Goal: Task Accomplishment & Management: Manage account settings

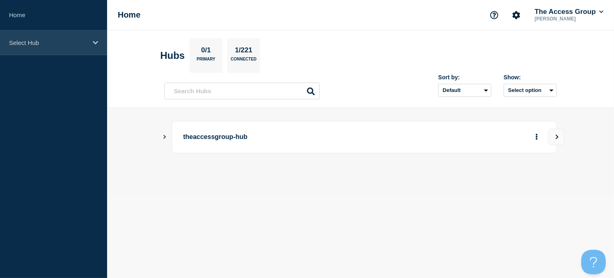
click at [91, 41] on div "Select Hub" at bounding box center [53, 42] width 107 height 25
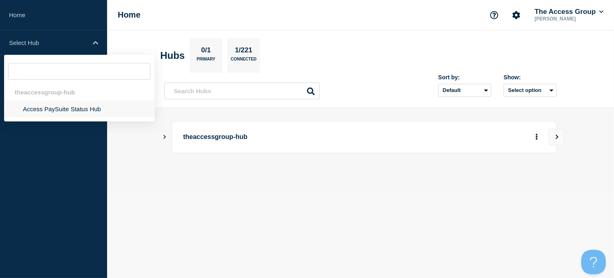
click at [54, 109] on li "Access PaySuite Status Hub" at bounding box center [79, 109] width 150 height 17
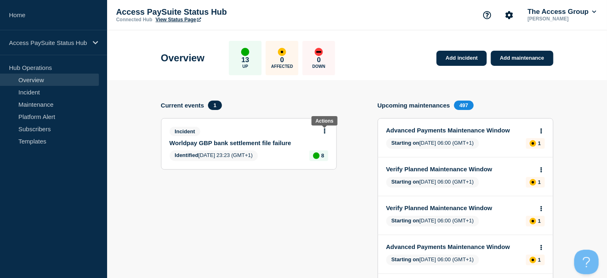
click at [324, 132] on icon at bounding box center [325, 130] width 2 height 5
click at [315, 161] on link "Update incident" at bounding box center [325, 161] width 40 height 7
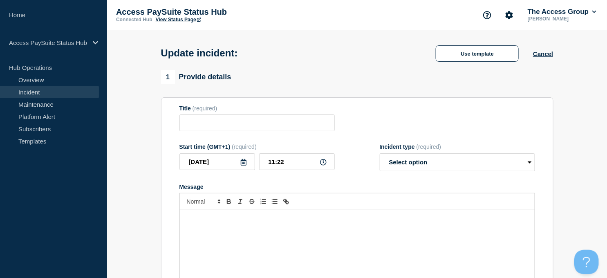
type input "Worldpay GBP bank settlement file failure"
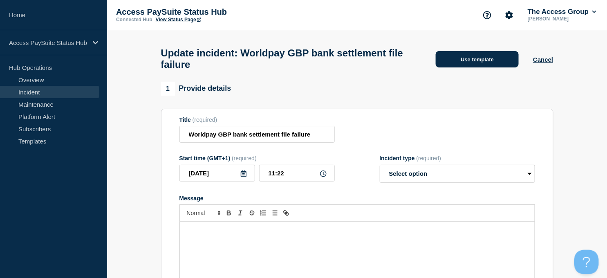
click at [459, 59] on button "Use template" at bounding box center [477, 59] width 83 height 16
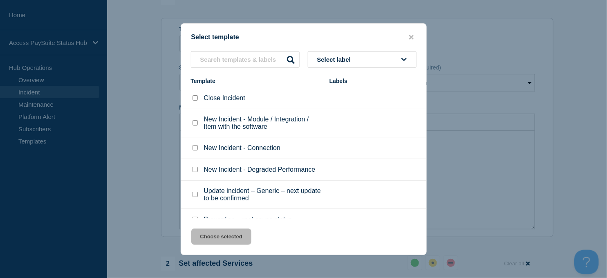
click at [194, 194] on input "Update incident – Generic – next update to be confirmed checkbox" at bounding box center [194, 194] width 5 height 5
checkbox input "true"
click at [215, 235] on button "Choose selected" at bounding box center [221, 236] width 60 height 16
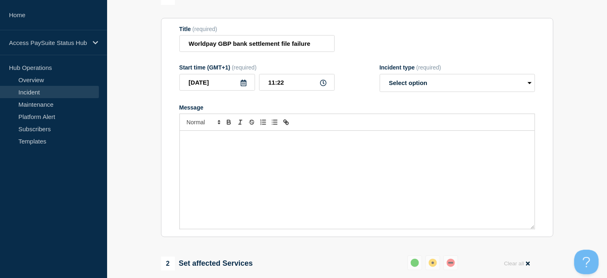
select select "investigating"
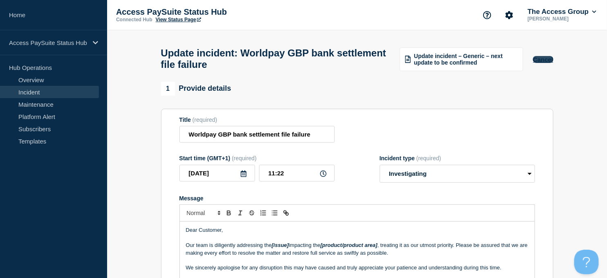
click at [543, 63] on button "Cancel" at bounding box center [543, 59] width 20 height 7
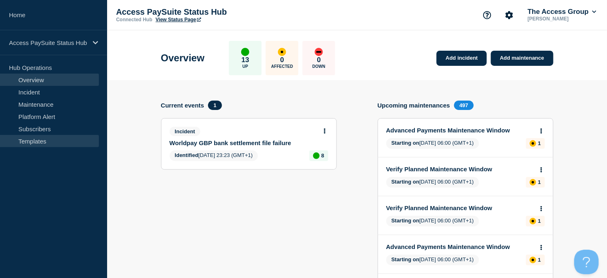
click at [35, 142] on link "Templates" at bounding box center [49, 141] width 99 height 12
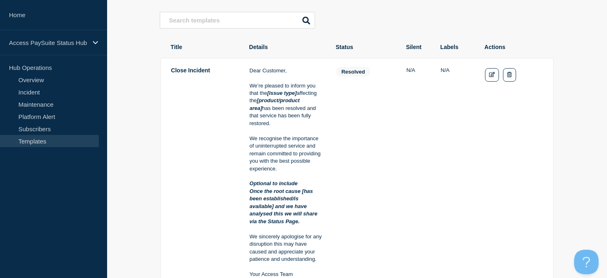
scroll to position [136, 0]
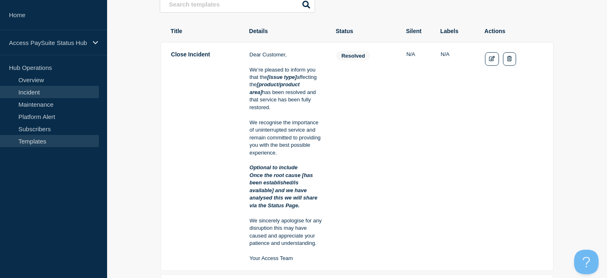
click at [35, 92] on link "Incident" at bounding box center [49, 92] width 99 height 12
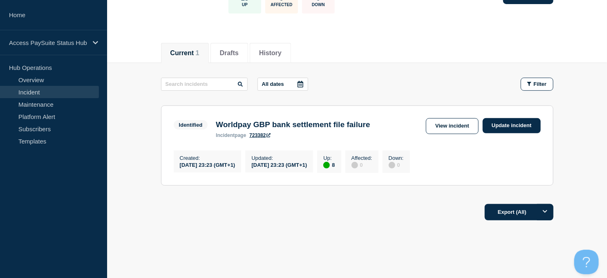
scroll to position [83, 0]
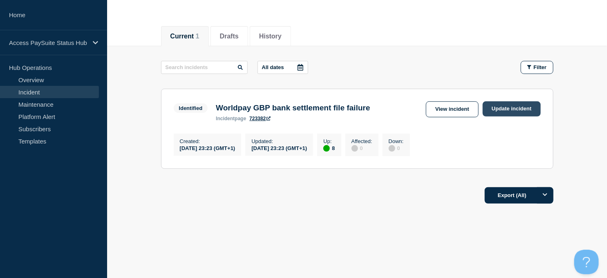
click at [515, 107] on link "Update incident" at bounding box center [511, 108] width 58 height 15
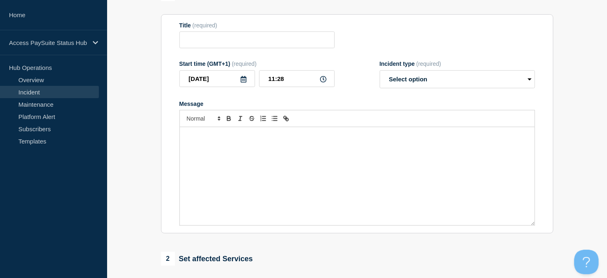
type input "Worldpay GBP bank settlement file failure"
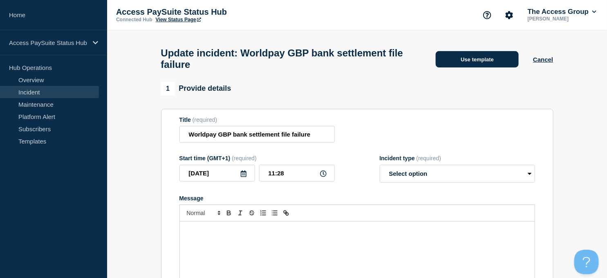
click at [482, 65] on button "Use template" at bounding box center [477, 59] width 83 height 16
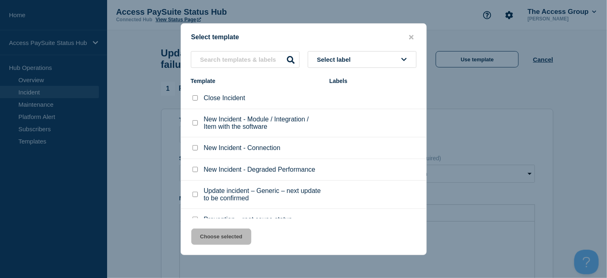
click at [195, 101] on input "Close Incident checkbox" at bounding box center [194, 97] width 5 height 5
checkbox input "true"
click at [219, 232] on button "Choose selected" at bounding box center [221, 236] width 60 height 16
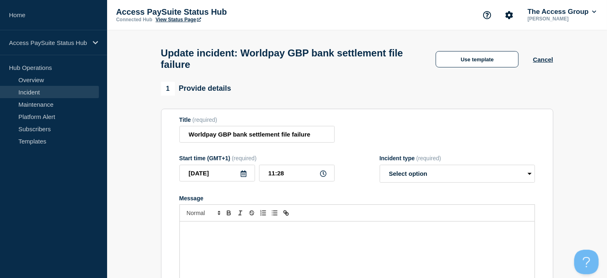
select select "resolved"
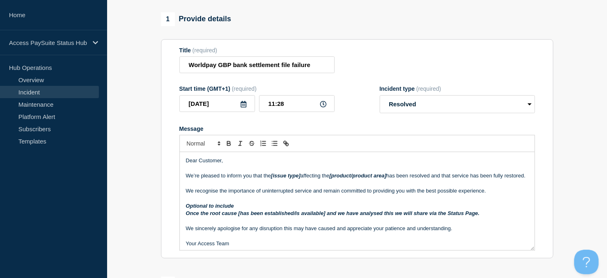
scroll to position [91, 0]
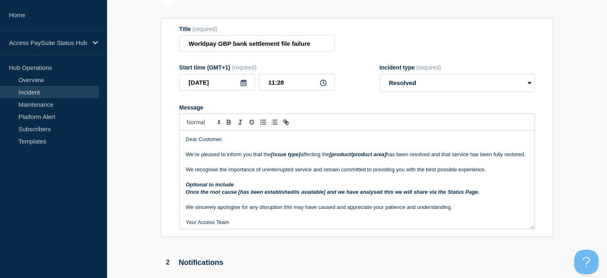
drag, startPoint x: 392, startPoint y: 157, endPoint x: 272, endPoint y: 157, distance: 120.5
click at [272, 157] on p "We’re pleased to inform you that the [issue type] affecting the [product/produc…" at bounding box center [357, 154] width 342 height 7
drag, startPoint x: 272, startPoint y: 157, endPoint x: 364, endPoint y: 156, distance: 92.3
click at [364, 156] on p "We’re pleased to inform you that the Worldpay bank settlement file failure has …" at bounding box center [357, 154] width 342 height 7
click at [230, 126] on icon "Toggle bold text" at bounding box center [228, 121] width 7 height 7
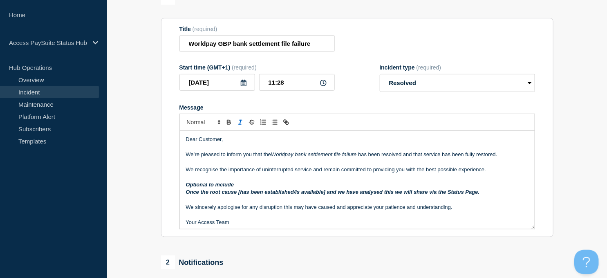
click at [239, 126] on icon "Toggle italic text" at bounding box center [240, 121] width 7 height 7
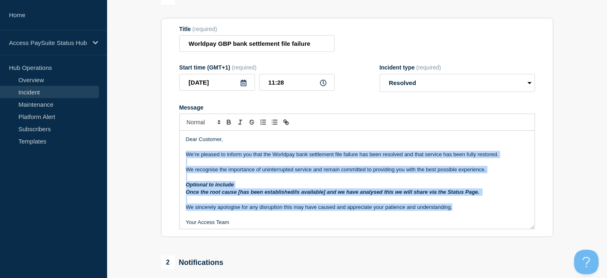
drag, startPoint x: 185, startPoint y: 158, endPoint x: 456, endPoint y: 210, distance: 275.4
click at [456, 210] on div "Dear Customer, We’re pleased to inform you that the Worldpay bank settlement fi…" at bounding box center [357, 180] width 355 height 98
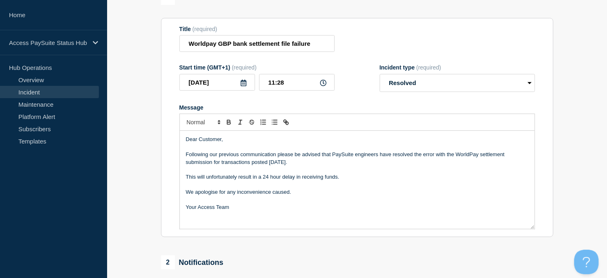
click at [309, 165] on p "Following our previous communication please be advised that PaySuite engineers …" at bounding box center [357, 158] width 342 height 15
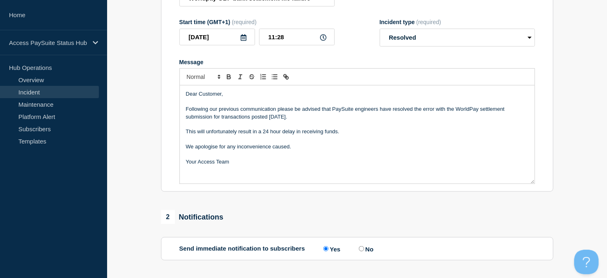
scroll to position [181, 0]
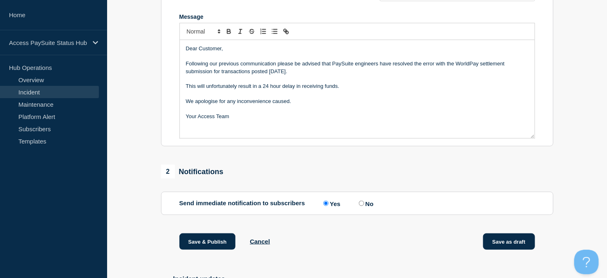
click at [502, 244] on button "Save as draft" at bounding box center [509, 241] width 52 height 16
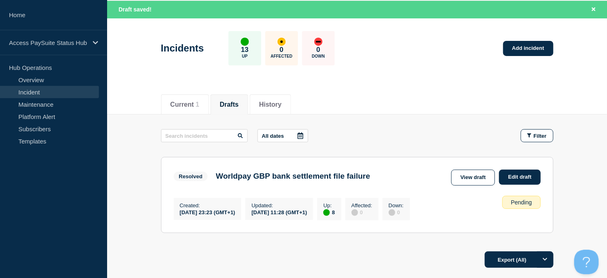
scroll to position [45, 0]
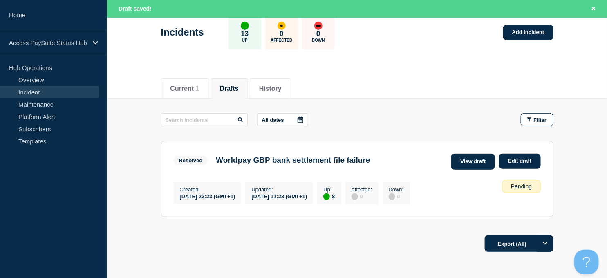
click at [473, 161] on link "View draft" at bounding box center [473, 162] width 44 height 16
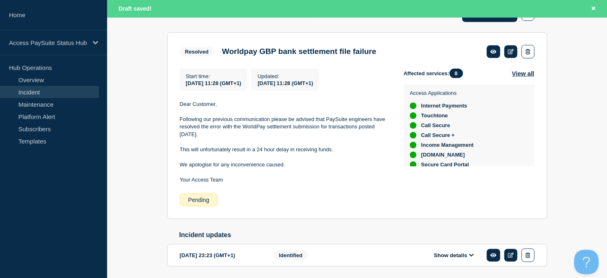
scroll to position [132, 0]
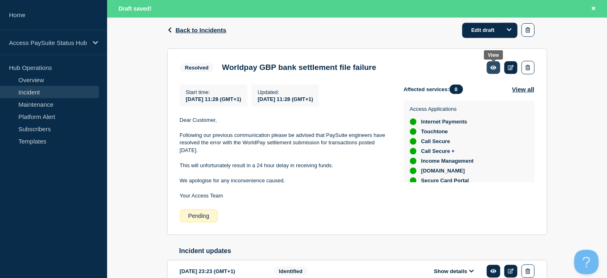
click at [494, 65] on icon at bounding box center [493, 67] width 6 height 5
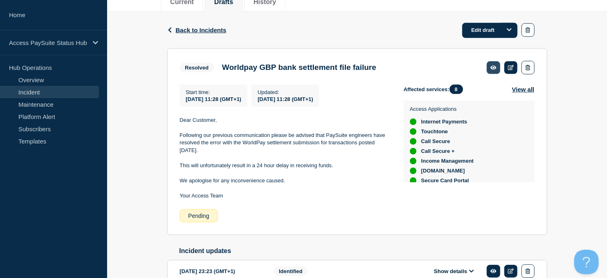
scroll to position [115, 0]
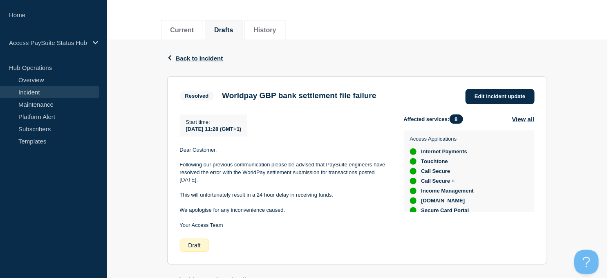
scroll to position [73, 0]
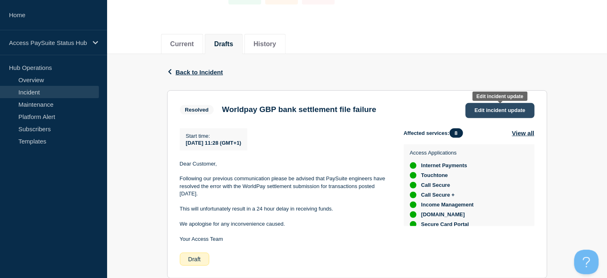
click at [496, 107] on span "Edit incident update" at bounding box center [499, 110] width 51 height 6
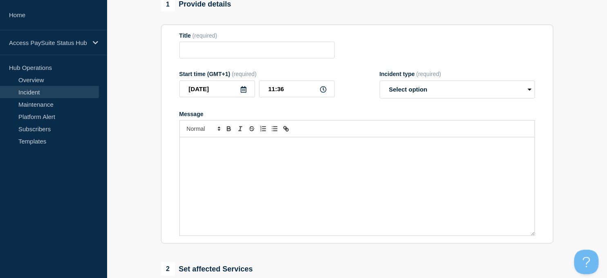
type input "Worldpay GBP bank settlement file failure"
type input "11:28"
select select "resolved"
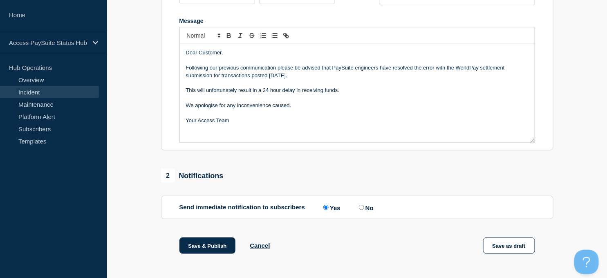
scroll to position [191, 0]
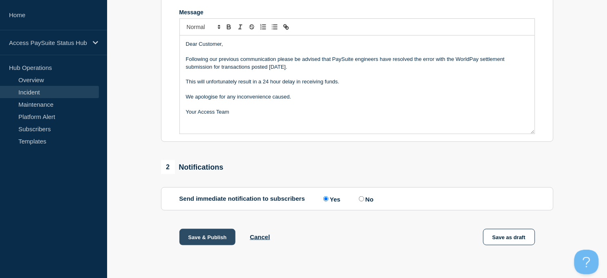
click at [204, 238] on button "Save & Publish" at bounding box center [207, 237] width 56 height 16
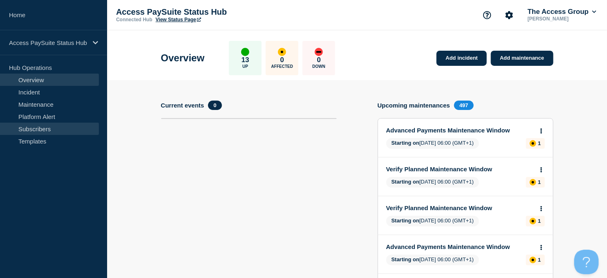
click at [41, 126] on link "Subscribers" at bounding box center [49, 129] width 99 height 12
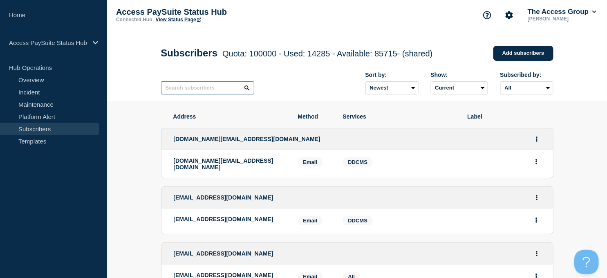
click at [197, 91] on input "text" at bounding box center [207, 87] width 93 height 13
paste input "[EMAIL_ADDRESS][DOMAIN_NAME]"
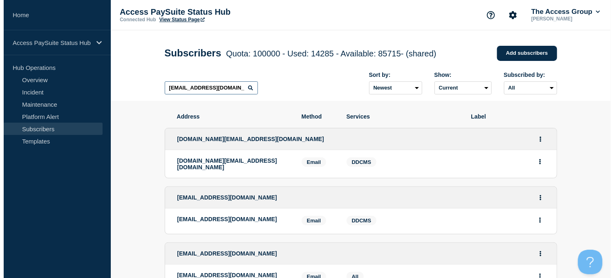
scroll to position [0, 28]
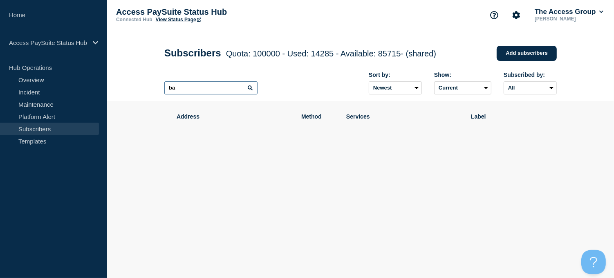
type input "b"
click at [532, 55] on link "Add subscribers" at bounding box center [526, 53] width 60 height 15
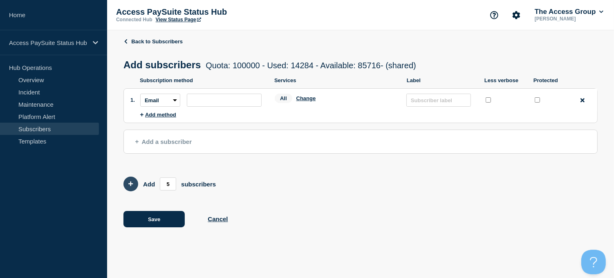
click at [132, 186] on icon "Add 5 team members" at bounding box center [130, 183] width 5 height 5
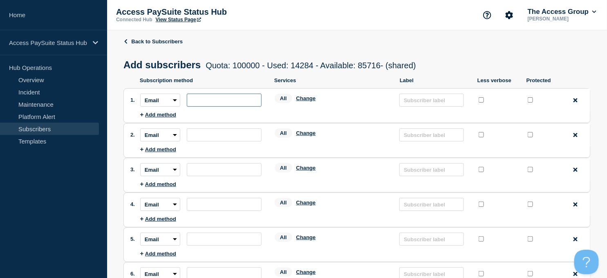
click at [203, 100] on input "subscription-address" at bounding box center [224, 100] width 75 height 13
paste input "[EMAIL_ADDRESS][DOMAIN_NAME]"
type input "[EMAIL_ADDRESS][DOMAIN_NAME]"
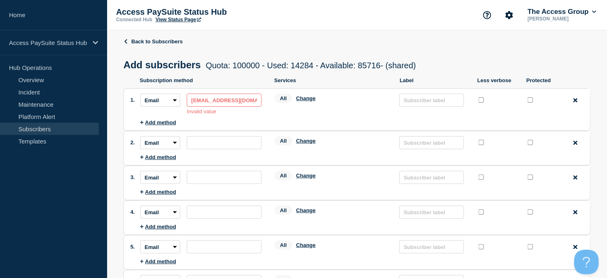
drag, startPoint x: 258, startPoint y: 101, endPoint x: 184, endPoint y: 101, distance: 73.5
click at [184, 101] on div "Subscription method: Email SMS Webhook Slack Teams Address: [EMAIL_ADDRESS][DOM…" at bounding box center [200, 104] width 121 height 21
click at [214, 99] on input "subscription-address" at bounding box center [224, 100] width 75 height 13
paste input "[EMAIL_ADDRESS][DOMAIN_NAME]"
click at [275, 119] on li "Subscription method: Email SMS Webhook Slack Teams Address: [EMAIL_ADDRESS][DOM…" at bounding box center [365, 104] width 450 height 31
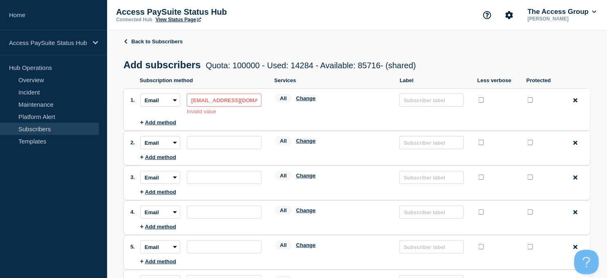
drag, startPoint x: 259, startPoint y: 101, endPoint x: 183, endPoint y: 100, distance: 76.4
click at [183, 100] on div "Subscription method: Email SMS Webhook Slack Teams Address: [EMAIL_ADDRESS][DOM…" at bounding box center [200, 104] width 121 height 21
drag, startPoint x: 237, startPoint y: 101, endPoint x: 168, endPoint y: 97, distance: 69.2
click at [168, 97] on div "Subscription method: Email SMS Webhook Slack Teams Address: [DOMAIN_NAME] Inval…" at bounding box center [200, 104] width 121 height 21
paste input "[EMAIL_ADDRESS][DOMAIN_NAME]"
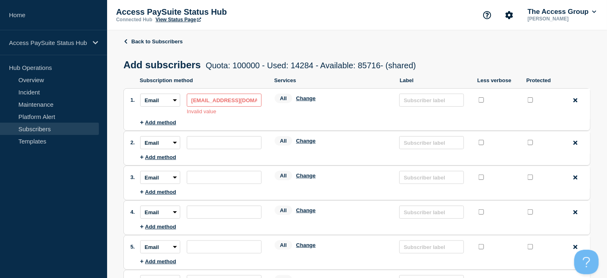
scroll to position [0, 107]
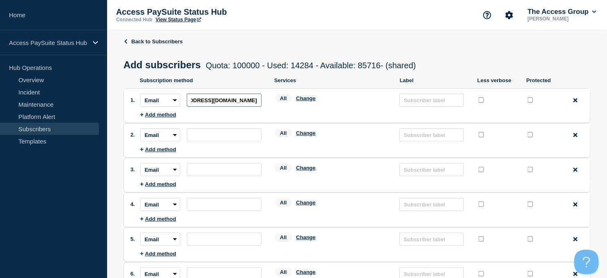
type input "AccessGroup-Notifications-VendorChange@reigate-banstead.gov.uk"
click at [266, 115] on ul "Subscription method: Email SMS Webhook Slack Teams Address: AccessGroup-Notific…" at bounding box center [365, 103] width 450 height 29
click at [238, 105] on input "AccessGroup-Notifications-VendorChange@reigate-banstead.gov.uk" at bounding box center [224, 100] width 75 height 13
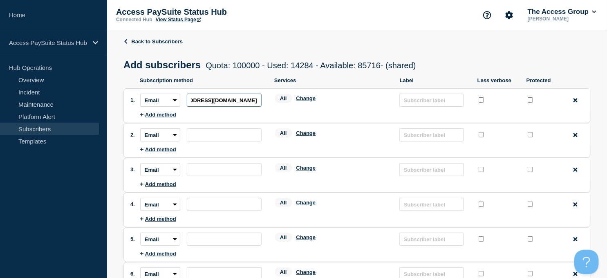
drag, startPoint x: 190, startPoint y: 101, endPoint x: 269, endPoint y: 104, distance: 78.5
click at [269, 104] on div "Subscription method: Email SMS Webhook Slack Teams Address: AccessGroup-Notific…" at bounding box center [365, 100] width 450 height 13
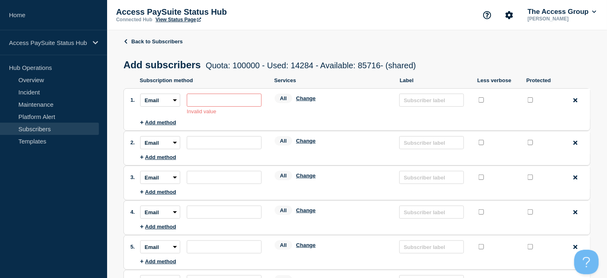
scroll to position [0, 0]
click at [217, 142] on input "subscription-address" at bounding box center [224, 142] width 75 height 13
paste input "baard.lyngnes@reigate-banstead.gov.uk"
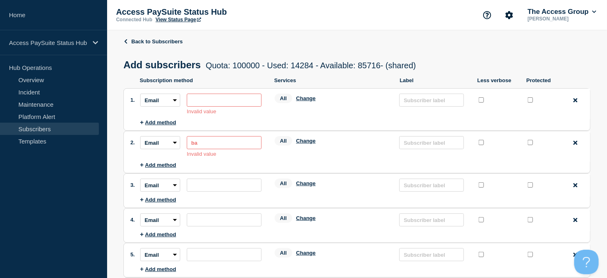
type input "b"
click at [229, 99] on input "subscription-address" at bounding box center [224, 100] width 75 height 13
paste input "AccessGroup-Notifications-VendorChange@reigate-banstead.gov.uk"
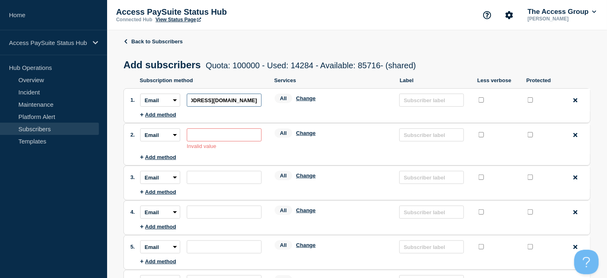
type input "AccessGroup-Notifications-VendorChange@reigate-banstead.gov.uk"
click at [246, 135] on input "subscription-address" at bounding box center [224, 134] width 75 height 13
paste input "AccessGroup-Notifications-VendorIncident@reigate-banstead.gov.uk"
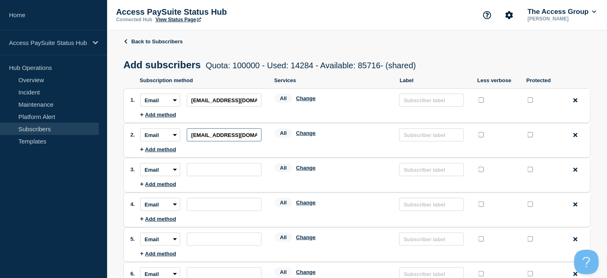
scroll to position [0, 108]
type input "AccessGroup-Notifications-VendorIncident@reigate-banstead.gov.uk"
click at [238, 165] on input "subscription-address" at bounding box center [224, 169] width 75 height 13
paste input "ellen.abba@reigate-banstead.gov.uk"
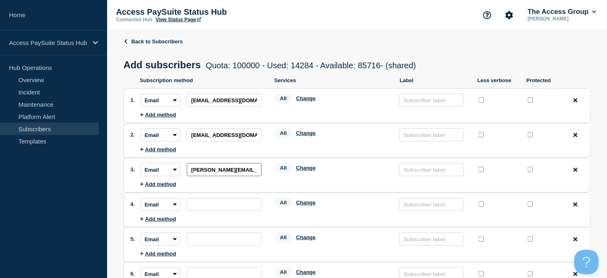
scroll to position [0, 26]
type input "ellen.abba@reigate-banstead.gov.uk"
click at [248, 203] on input "subscription-address" at bounding box center [224, 204] width 75 height 13
paste input "louise.rowlinson@reigate-banstead.gov.uk"
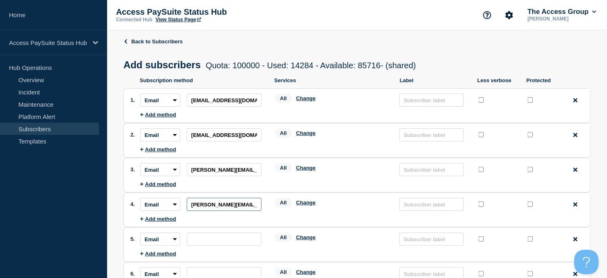
scroll to position [0, 43]
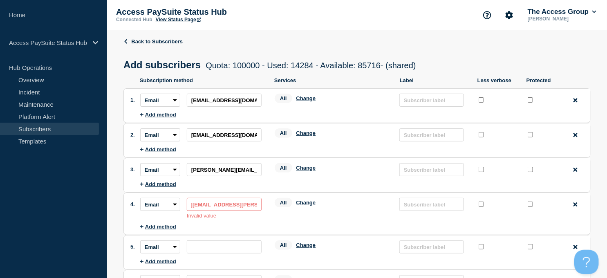
type input "louise.rowlinson@reigate-banstead.gov.uk"
click at [193, 205] on input "louise.rowlinson@reigate-banstead.gov.uk" at bounding box center [224, 204] width 75 height 13
drag, startPoint x: 188, startPoint y: 206, endPoint x: 276, endPoint y: 206, distance: 87.4
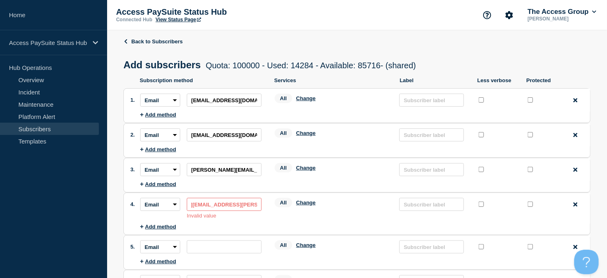
click at [276, 206] on div "Subscription method: Email SMS Webhook Slack Teams Address: louise.rowlinson@re…" at bounding box center [365, 208] width 450 height 21
click at [268, 219] on div "Subscription method: Email SMS Webhook Slack Teams Address: louise.rowlinson@re…" at bounding box center [365, 208] width 450 height 21
drag, startPoint x: 188, startPoint y: 204, endPoint x: 266, endPoint y: 204, distance: 77.2
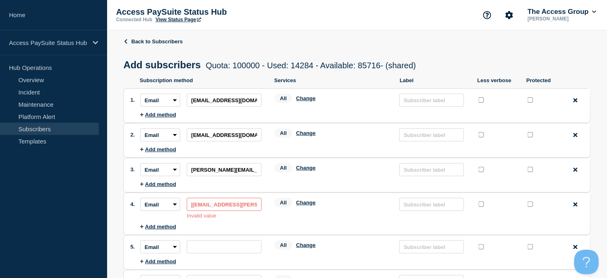
click at [266, 204] on div "Subscription method: Email SMS Webhook Slack Teams Address: louise.rowlinson@re…" at bounding box center [203, 208] width 126 height 21
click at [266, 217] on div "Subscription method: Email SMS Webhook Slack Teams Address: Invalid value" at bounding box center [203, 208] width 126 height 21
click at [231, 205] on input "subscription-address" at bounding box center [224, 204] width 75 height 13
paste input "martin.trenaman@reigate-banstead.gov.uk"
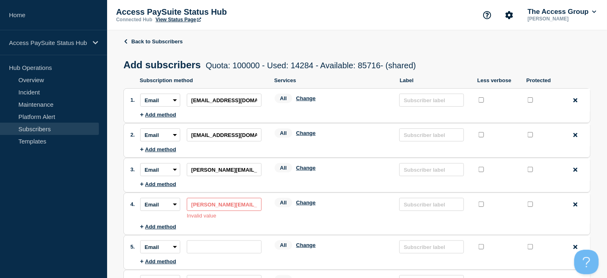
type input "martin.trenaman@reigate-banstead.gov.uk"
click at [219, 223] on li "Subscription method: Email SMS Webhook Slack Teams Address: martin.trenaman@rei…" at bounding box center [365, 208] width 450 height 31
drag, startPoint x: 190, startPoint y: 205, endPoint x: 324, endPoint y: 223, distance: 134.8
click at [324, 223] on li "Subscription method: Email SMS Webhook Slack Teams Address: martin.trenaman@rei…" at bounding box center [365, 208] width 450 height 31
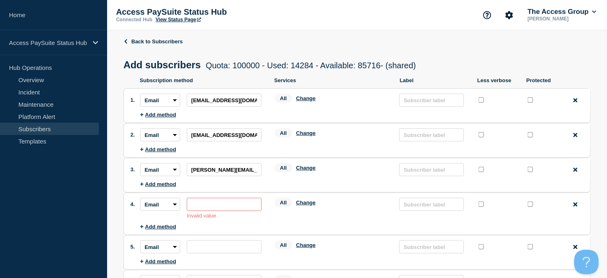
scroll to position [0, 0]
click at [198, 204] on input "subscription-address" at bounding box center [224, 204] width 75 height 13
paste input "baard.lyngnes@reigate-banstead.gov.uk"
type input "b"
click at [208, 248] on input "subscription-address" at bounding box center [224, 246] width 75 height 13
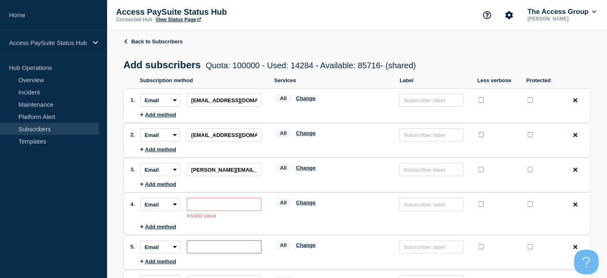
paste input "baard.lyngnes@reigate-banstead.gov.uk"
type input "baard.lyngnes@reigate-banstead.gov.uk"
click at [288, 255] on li "Subscription method: Email SMS Webhook Slack Teams Address: baard.lyngnes@reiga…" at bounding box center [365, 246] width 450 height 23
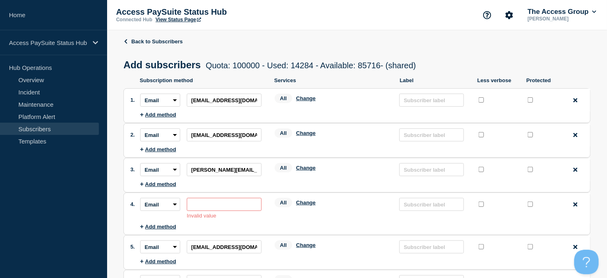
click at [198, 206] on input "subscription-address" at bounding box center [224, 204] width 75 height 13
paste input "louise.rowlinson@reigate-banstead.gov.uk"
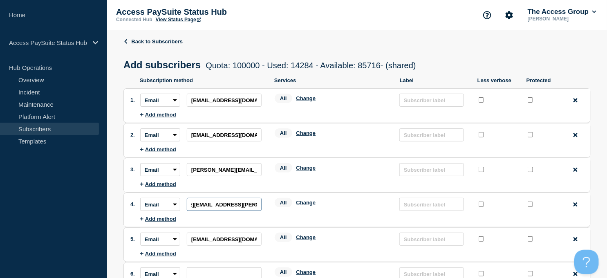
type input "louise.rowlinson@reigate-banstead.gov.uk"
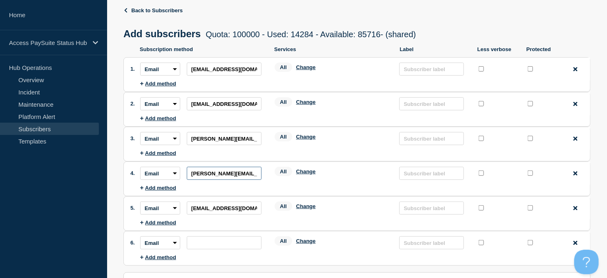
scroll to position [45, 0]
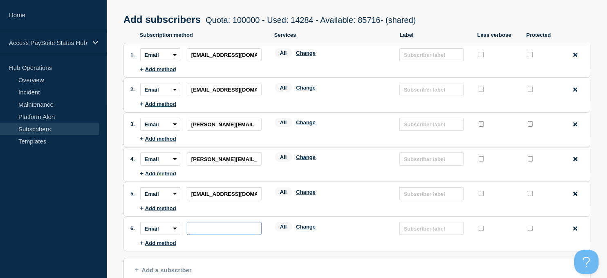
click at [230, 225] on input "subscription-address" at bounding box center [224, 228] width 75 height 13
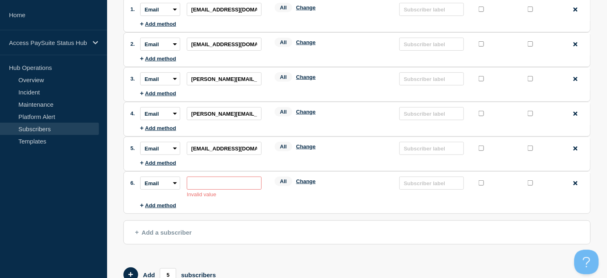
scroll to position [136, 0]
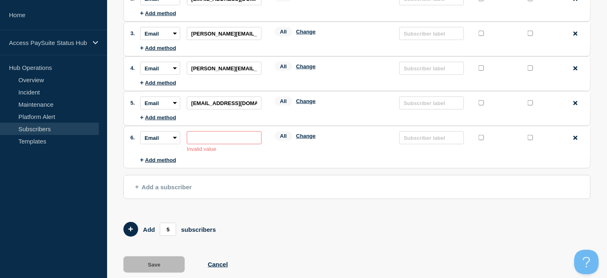
click at [189, 137] on input "subscription-address" at bounding box center [224, 137] width 75 height 13
click at [249, 223] on form "Add 5 subscribers" at bounding box center [356, 229] width 467 height 15
click at [227, 138] on input "subscription-address" at bounding box center [224, 137] width 75 height 13
click at [132, 230] on icon "Add 5 team members" at bounding box center [130, 228] width 5 height 5
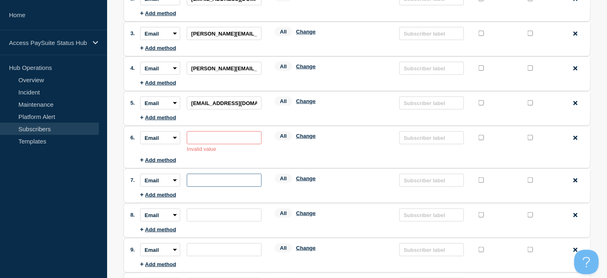
click at [213, 183] on input "subscription-address" at bounding box center [224, 180] width 75 height 13
click at [200, 179] on input "subscription-address" at bounding box center [224, 180] width 75 height 13
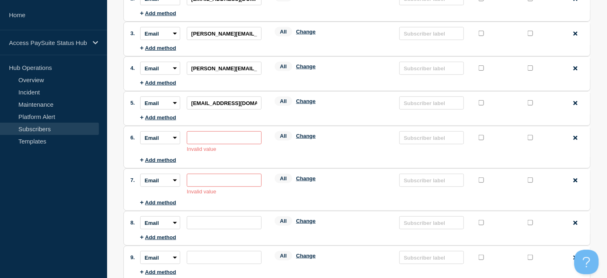
click at [190, 138] on input "subscription-address" at bounding box center [224, 137] width 75 height 13
type input "r"
click at [576, 137] on icon at bounding box center [575, 138] width 4 height 6
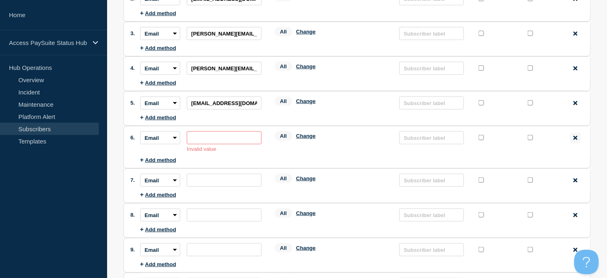
click at [575, 141] on icon at bounding box center [575, 138] width 4 height 6
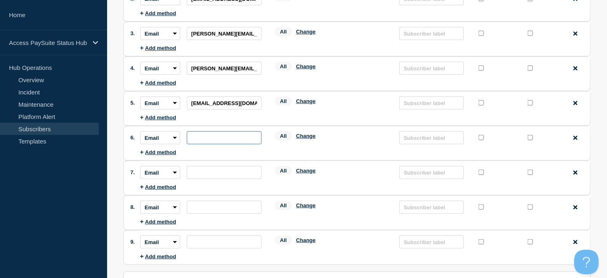
click at [219, 136] on input "subscription-address" at bounding box center [224, 137] width 75 height 13
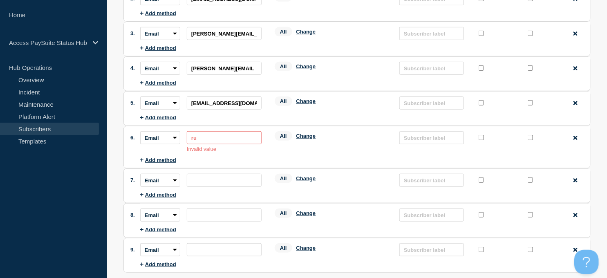
type input "r"
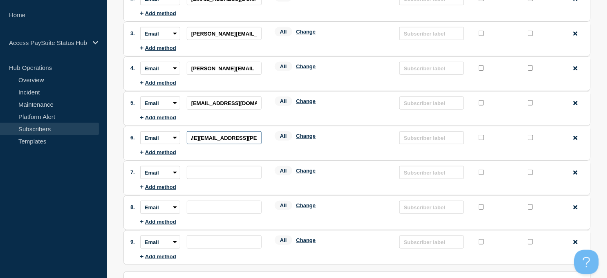
type input "richard.russell@reigate-banstead.gov.uk"
click at [206, 177] on input "subscription-address" at bounding box center [224, 172] width 75 height 13
type input "martin.trenaman@reigate-banstead.gov.uk"
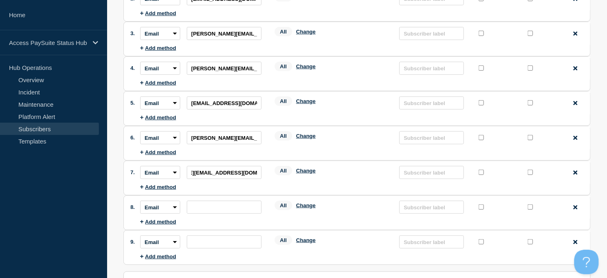
click at [348, 187] on ul "Subscription method: Email SMS Webhook Slack Teams Address: martin.trenaman@rei…" at bounding box center [365, 175] width 450 height 29
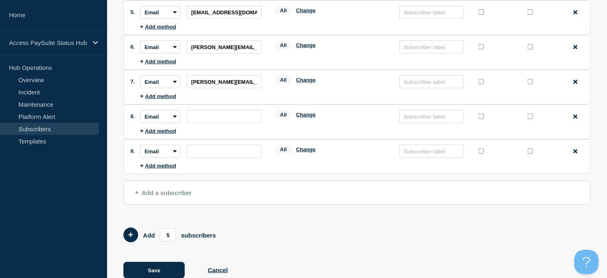
scroll to position [248, 0]
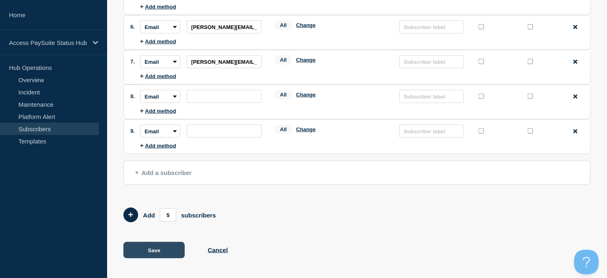
click at [155, 250] on button "Save" at bounding box center [153, 250] width 61 height 16
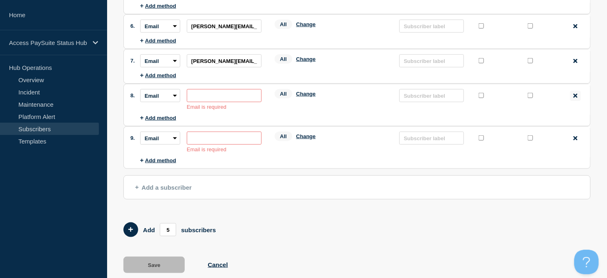
click at [577, 96] on icon at bounding box center [575, 96] width 4 height 4
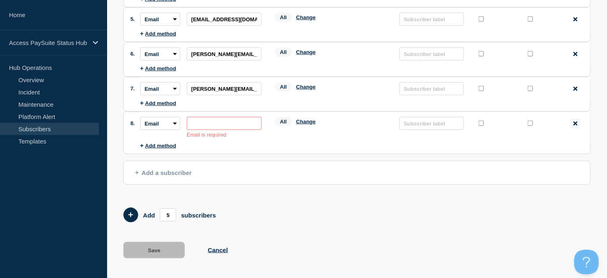
click at [575, 124] on icon at bounding box center [575, 123] width 4 height 4
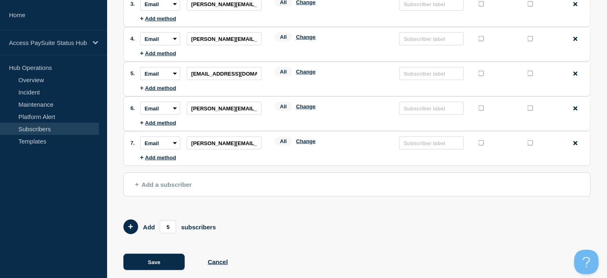
scroll to position [178, 0]
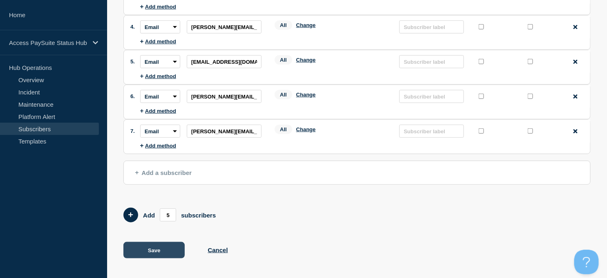
click at [154, 248] on button "Save" at bounding box center [153, 250] width 61 height 16
type input "AccessGroup-Notifications-VendorIncident@reigate-banstead.gov.uk"
type input "richard.russell@reigate-banstead.gov.uk"
type input "martin.trenaman@reigate-banstead.gov.uk"
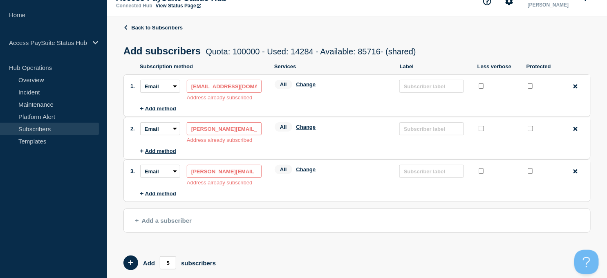
scroll to position [0, 0]
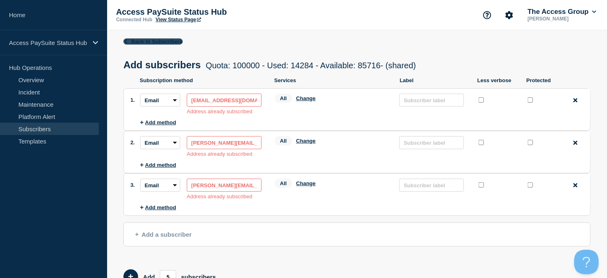
click at [158, 41] on link "Back to Subscribers" at bounding box center [152, 41] width 59 height 6
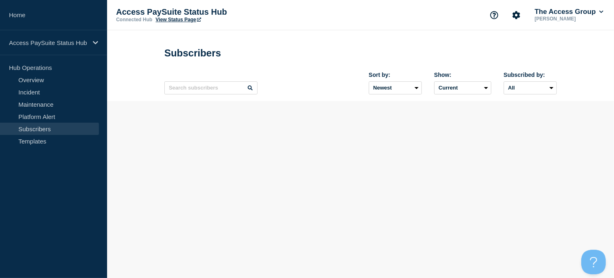
click at [168, 21] on link "View Status Page" at bounding box center [178, 20] width 45 height 6
